Goal: Information Seeking & Learning: Check status

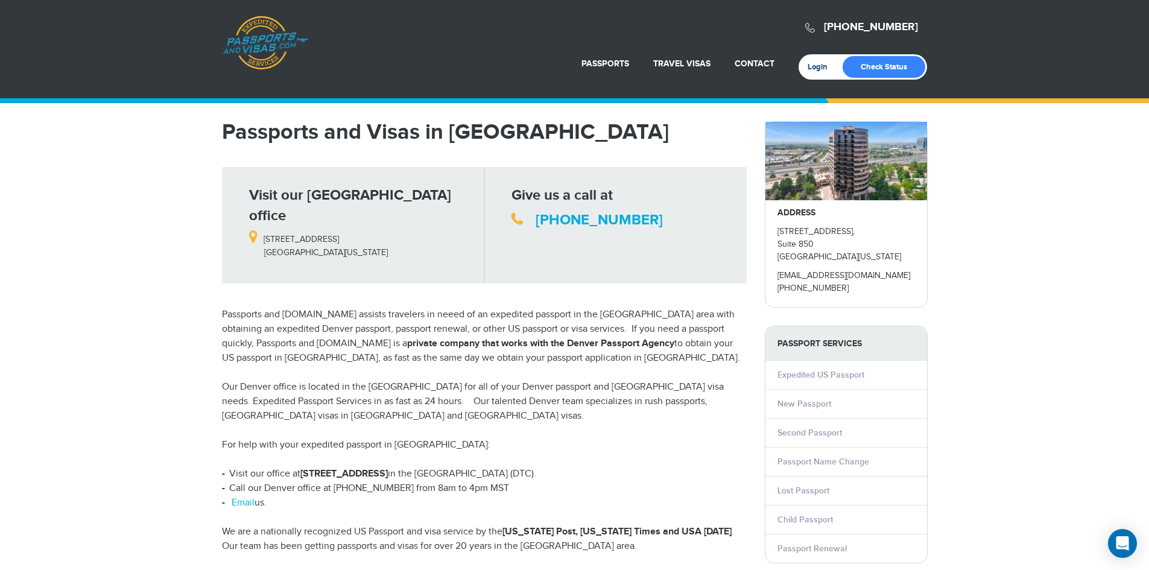
click at [819, 68] on link "Login" at bounding box center [821, 67] width 28 height 10
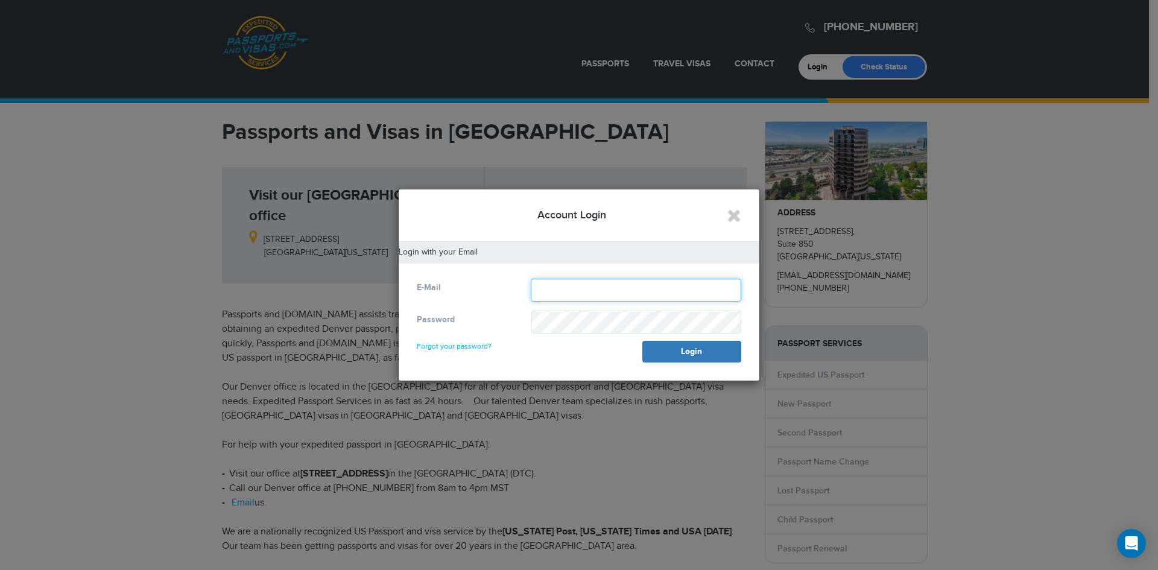
click at [573, 298] on input "text" at bounding box center [636, 290] width 210 height 23
type input "**********"
click at [642, 341] on button "Login" at bounding box center [691, 352] width 99 height 22
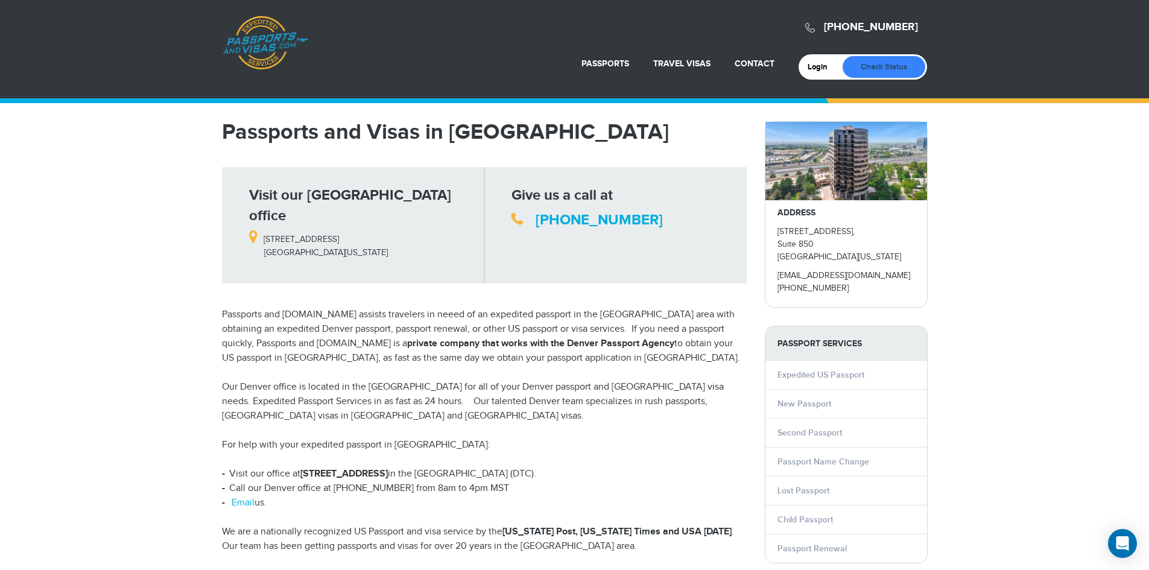
click at [902, 66] on link "Check Status" at bounding box center [883, 67] width 83 height 22
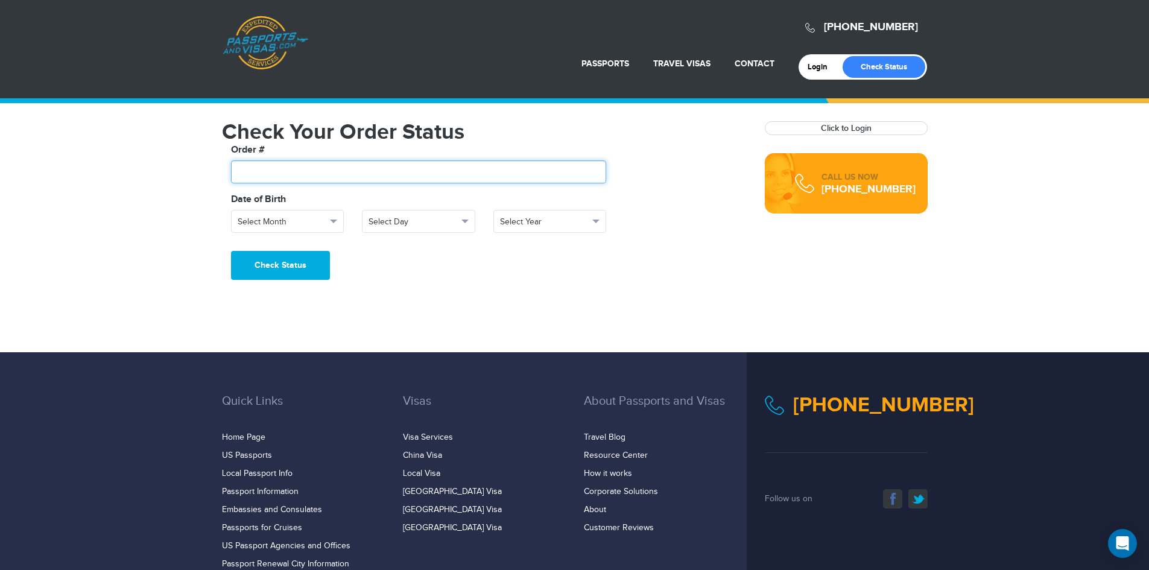
click at [266, 168] on input "text" at bounding box center [419, 171] width 376 height 23
click at [314, 218] on span "Select Month" at bounding box center [282, 222] width 89 height 12
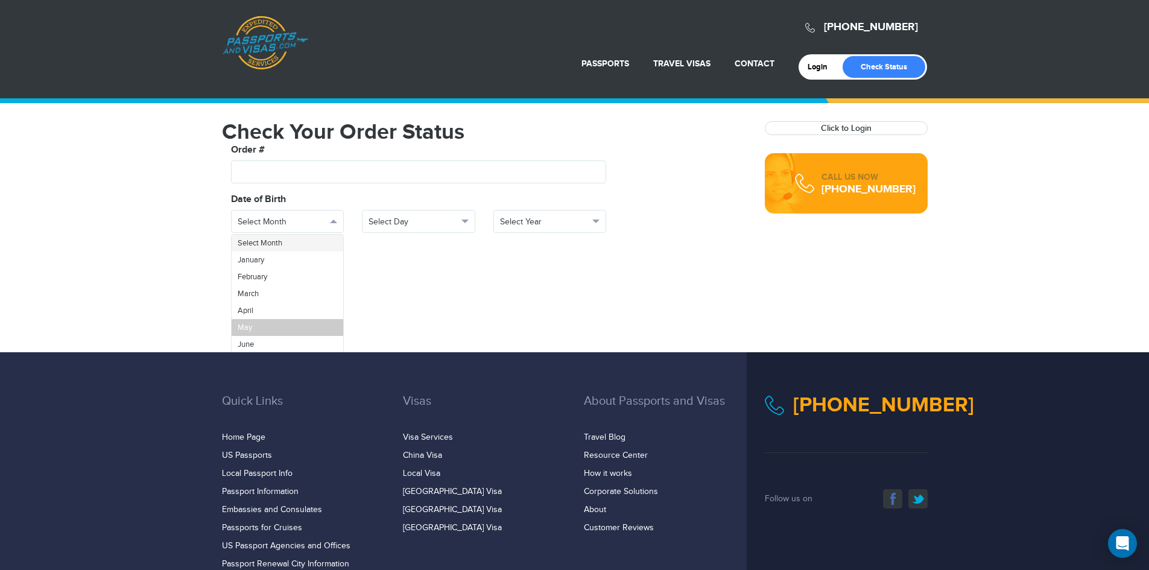
scroll to position [43, 0]
click at [280, 318] on link "July" at bounding box center [288, 318] width 112 height 17
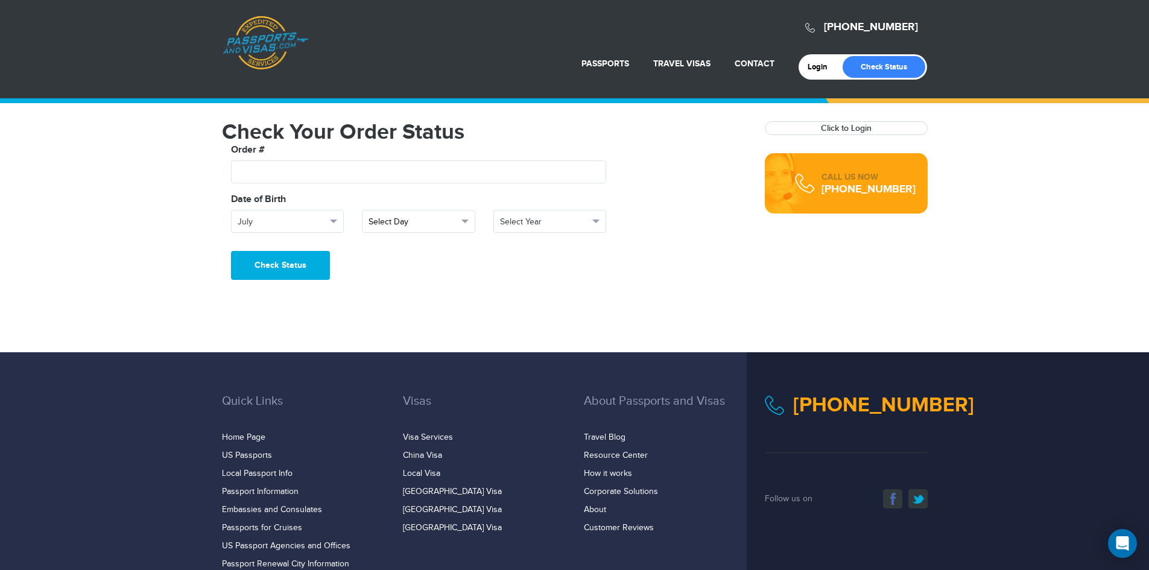
click at [394, 221] on span "Select Day" at bounding box center [412, 222] width 89 height 12
click at [390, 300] on link "25" at bounding box center [418, 301] width 112 height 17
click at [560, 218] on span "Select Year" at bounding box center [544, 222] width 89 height 12
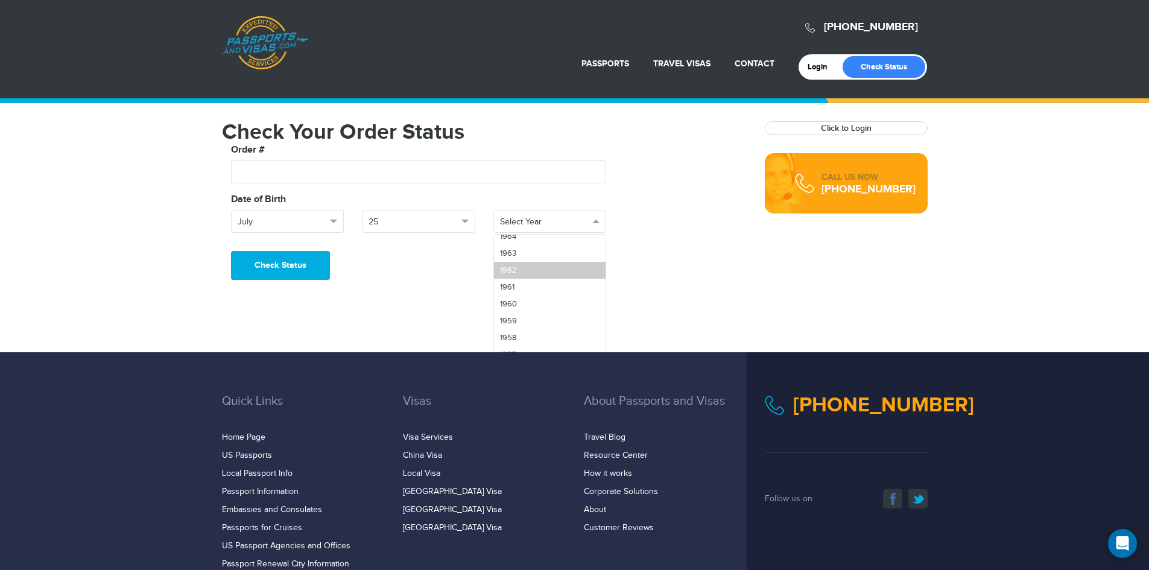
click at [523, 269] on link "1962" at bounding box center [550, 270] width 112 height 17
click at [268, 263] on button "Check Status" at bounding box center [280, 265] width 99 height 29
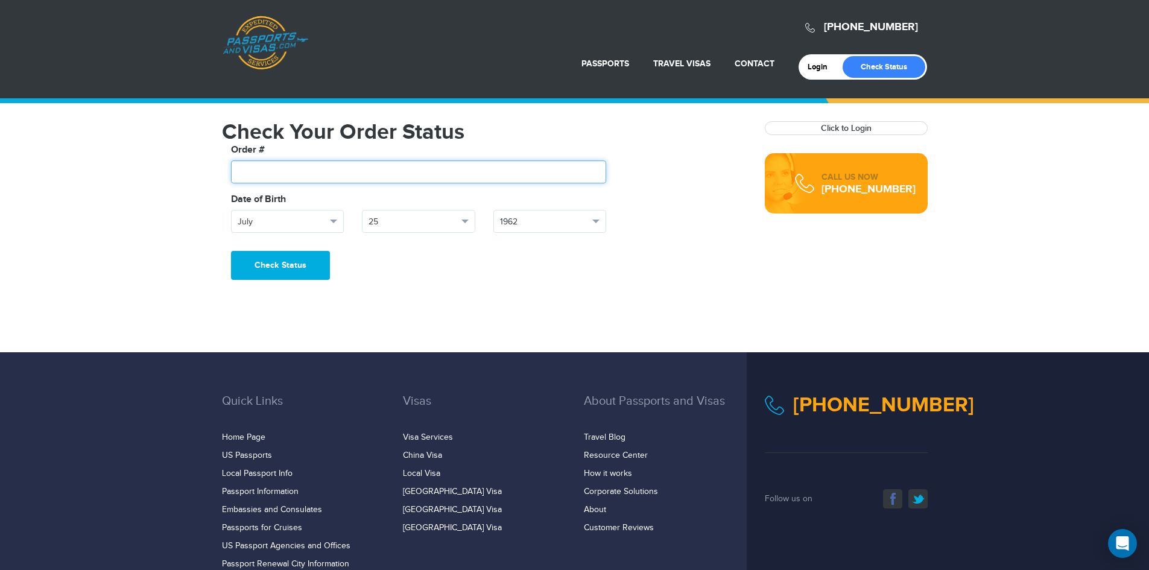
click at [296, 172] on input "text" at bounding box center [419, 171] width 376 height 23
type input "*******"
click at [231, 251] on button "Check Status" at bounding box center [280, 265] width 99 height 29
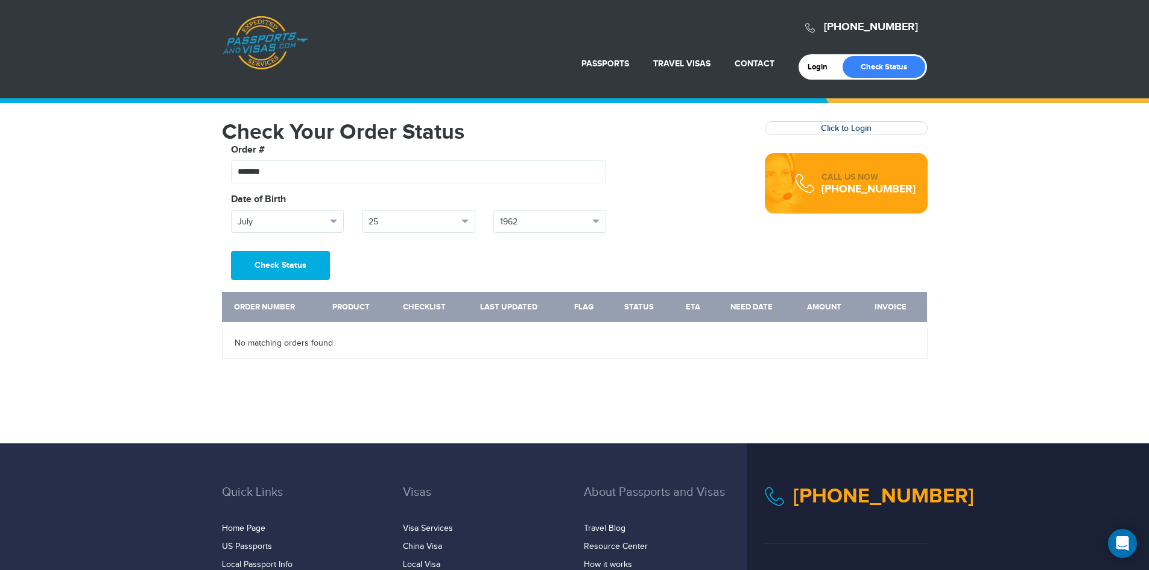
click at [859, 128] on link "Click to Login" at bounding box center [846, 128] width 51 height 10
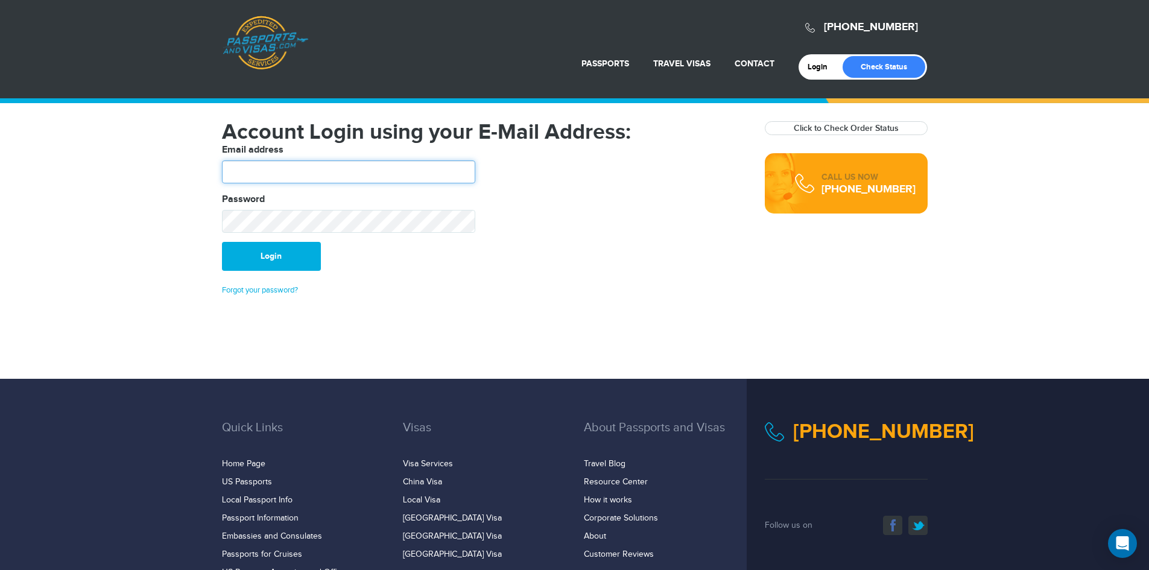
click at [288, 180] on input "text" at bounding box center [348, 171] width 253 height 23
type input "**********"
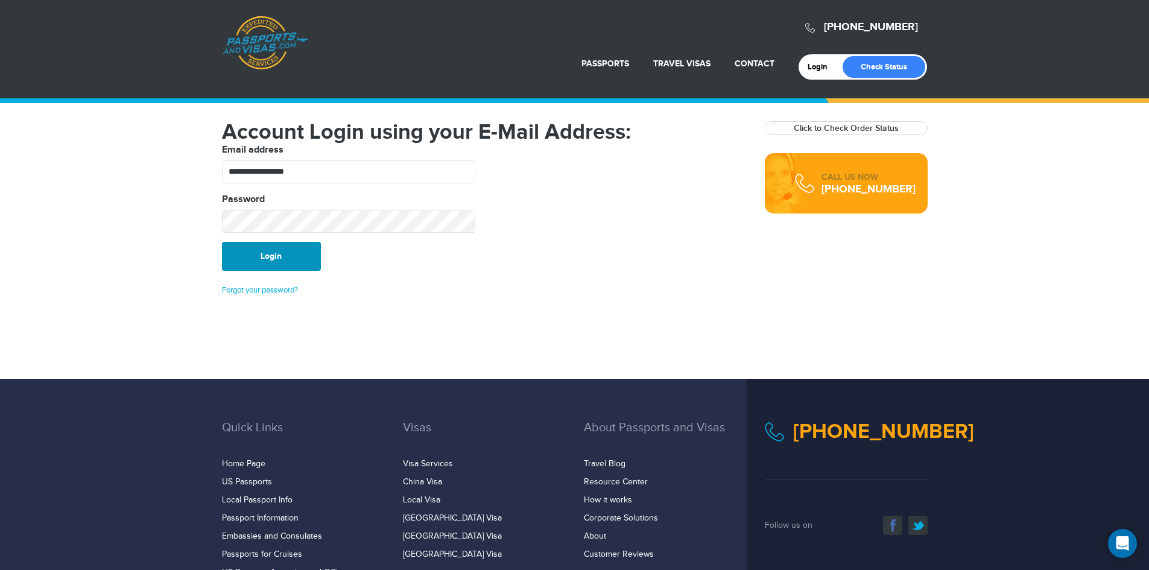
click at [300, 257] on button "Login" at bounding box center [271, 256] width 99 height 29
click at [259, 289] on link "Forgot your password?" at bounding box center [260, 290] width 76 height 10
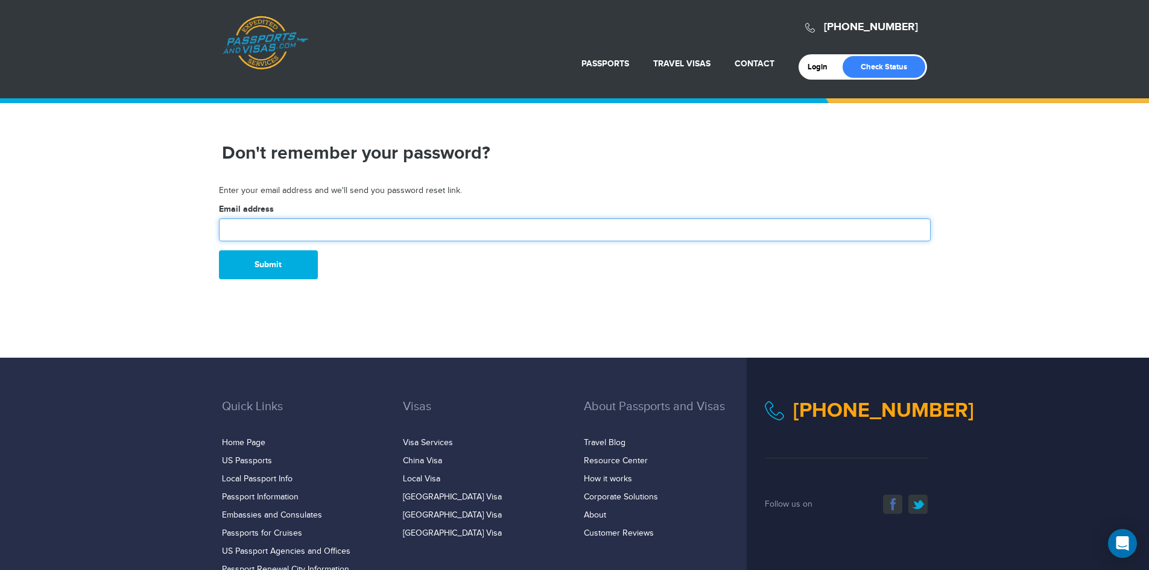
click at [245, 222] on input "text" at bounding box center [574, 229] width 711 height 23
type input "**********"
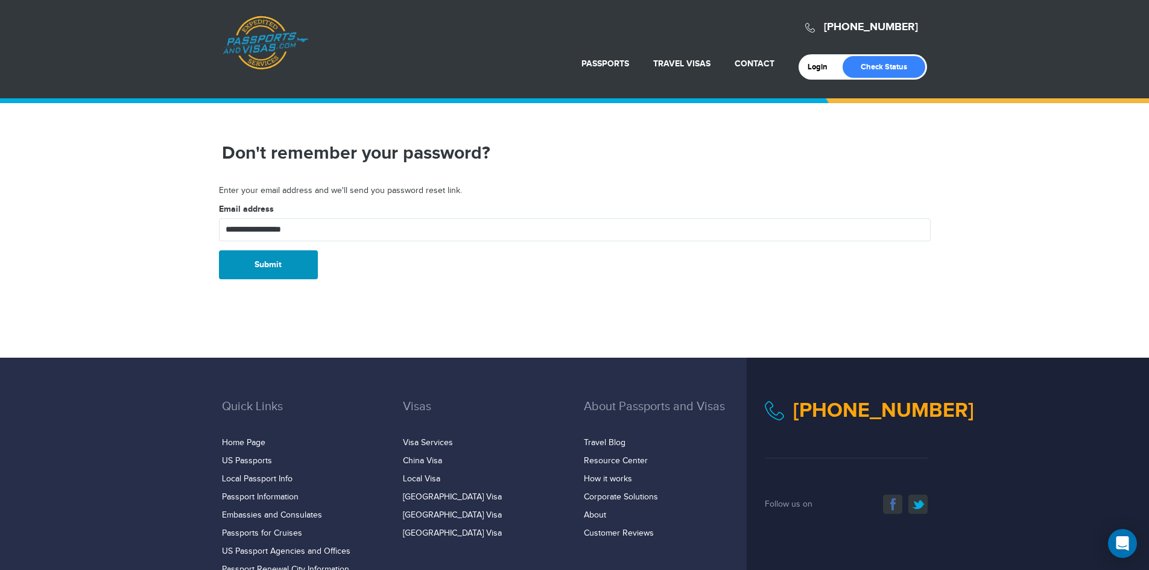
click at [254, 265] on button "Submit" at bounding box center [268, 264] width 99 height 29
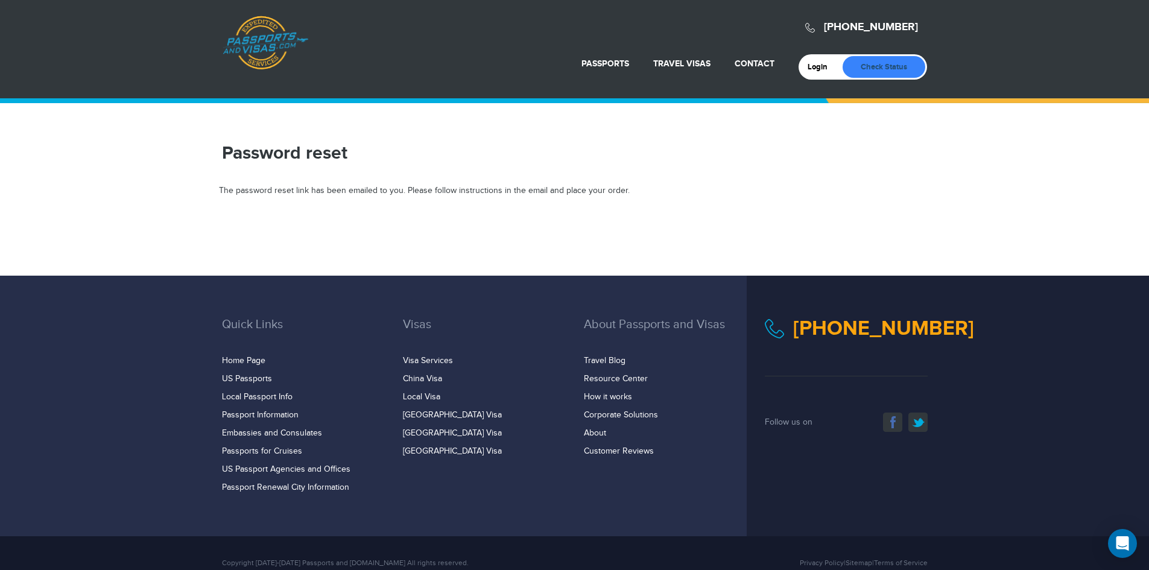
click at [899, 60] on link "Check Status" at bounding box center [883, 67] width 83 height 22
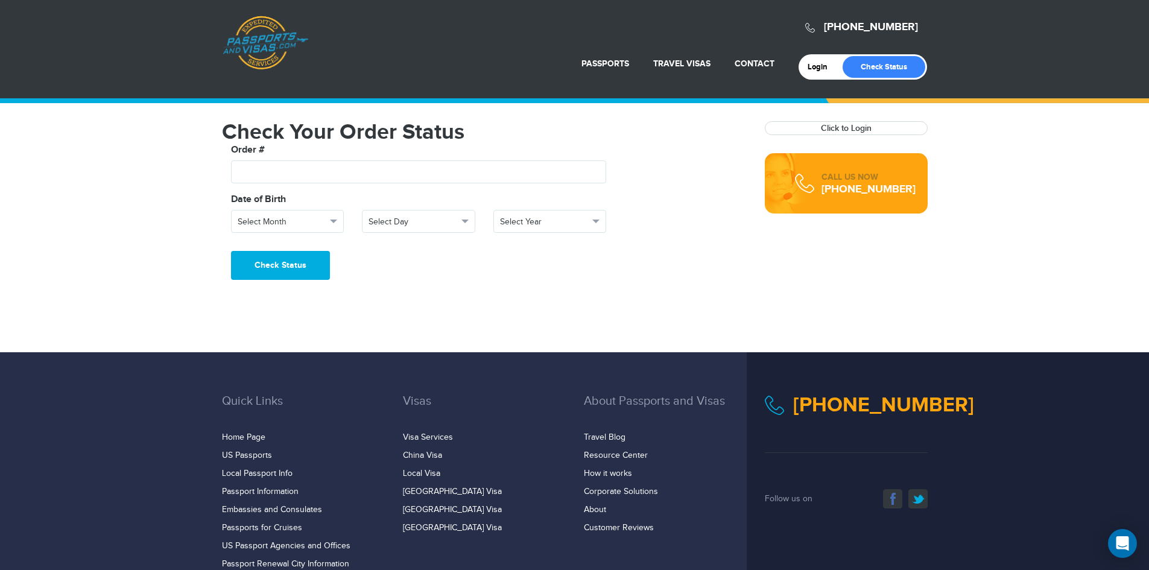
click at [338, 184] on fieldset "**********" at bounding box center [484, 197] width 525 height 108
click at [330, 222] on span "button" at bounding box center [333, 221] width 7 height 4
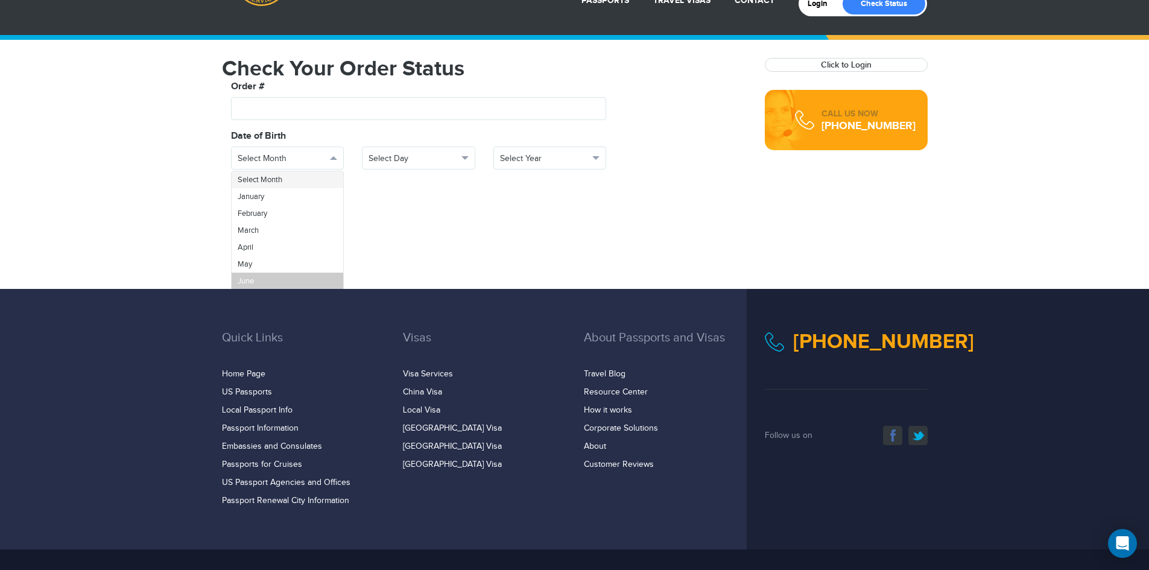
scroll to position [108, 0]
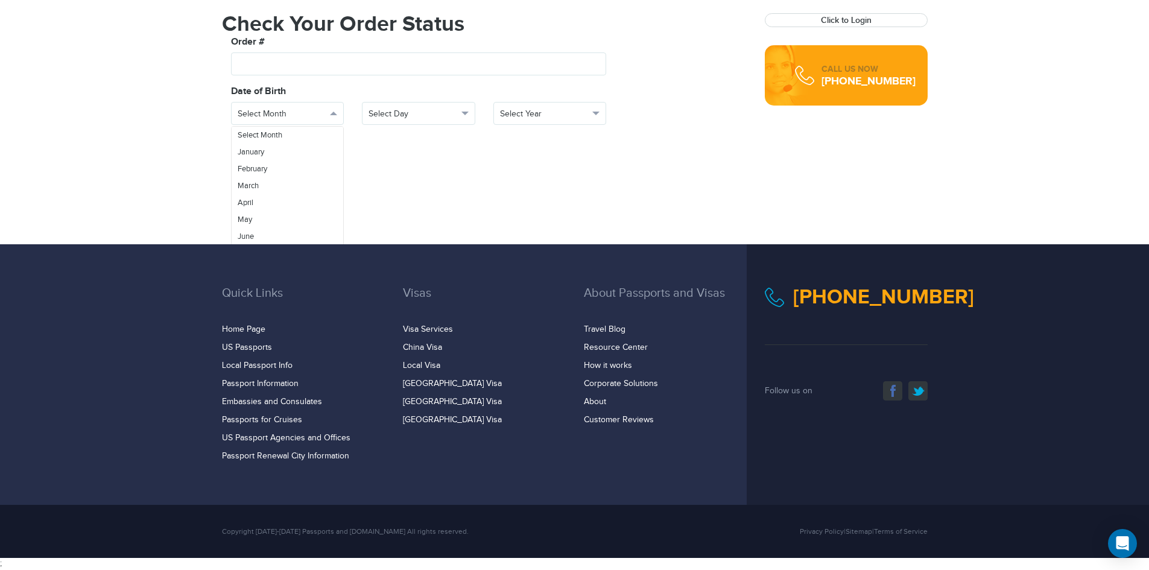
click at [718, 220] on div "800-860-8610 Passports & Visas.com Login Check Status Passports Passport Renewa…" at bounding box center [574, 68] width 1149 height 352
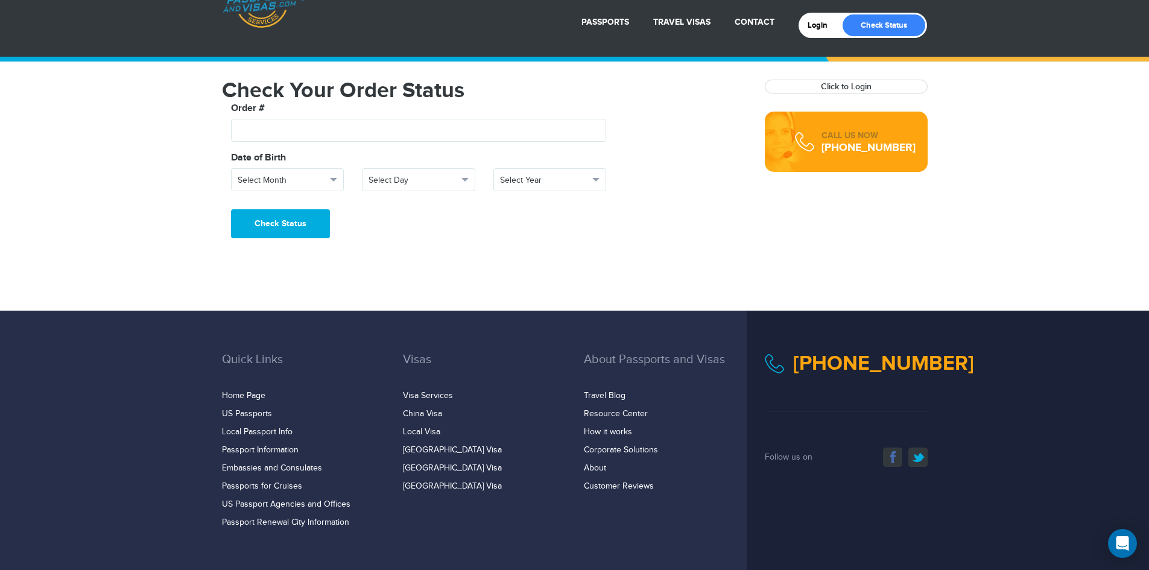
scroll to position [0, 0]
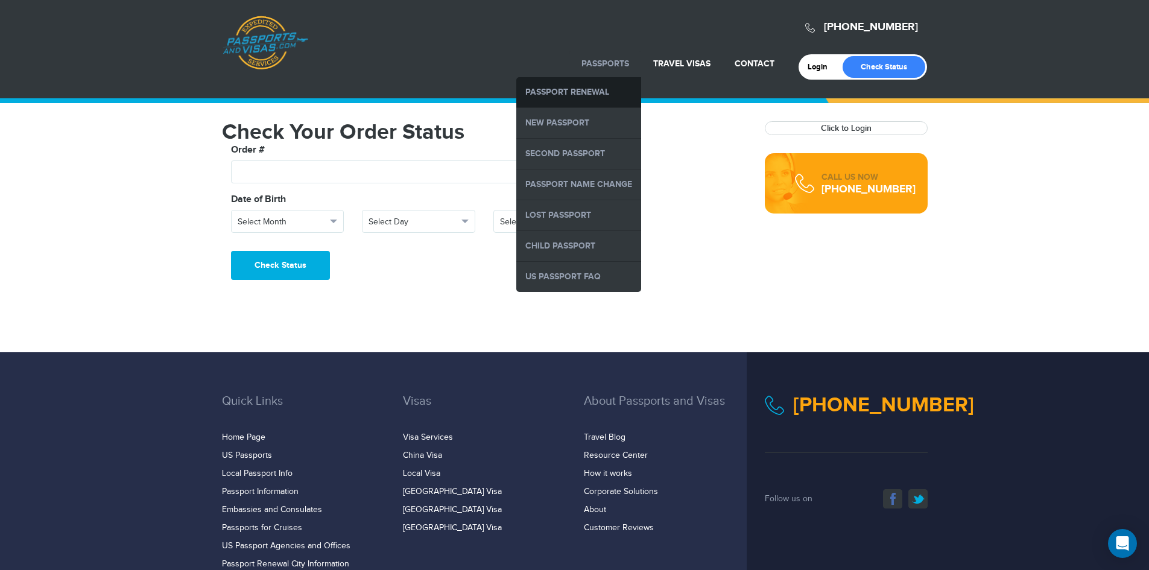
click at [599, 98] on link "Passport Renewal" at bounding box center [578, 92] width 125 height 30
